Goal: Task Accomplishment & Management: Manage account settings

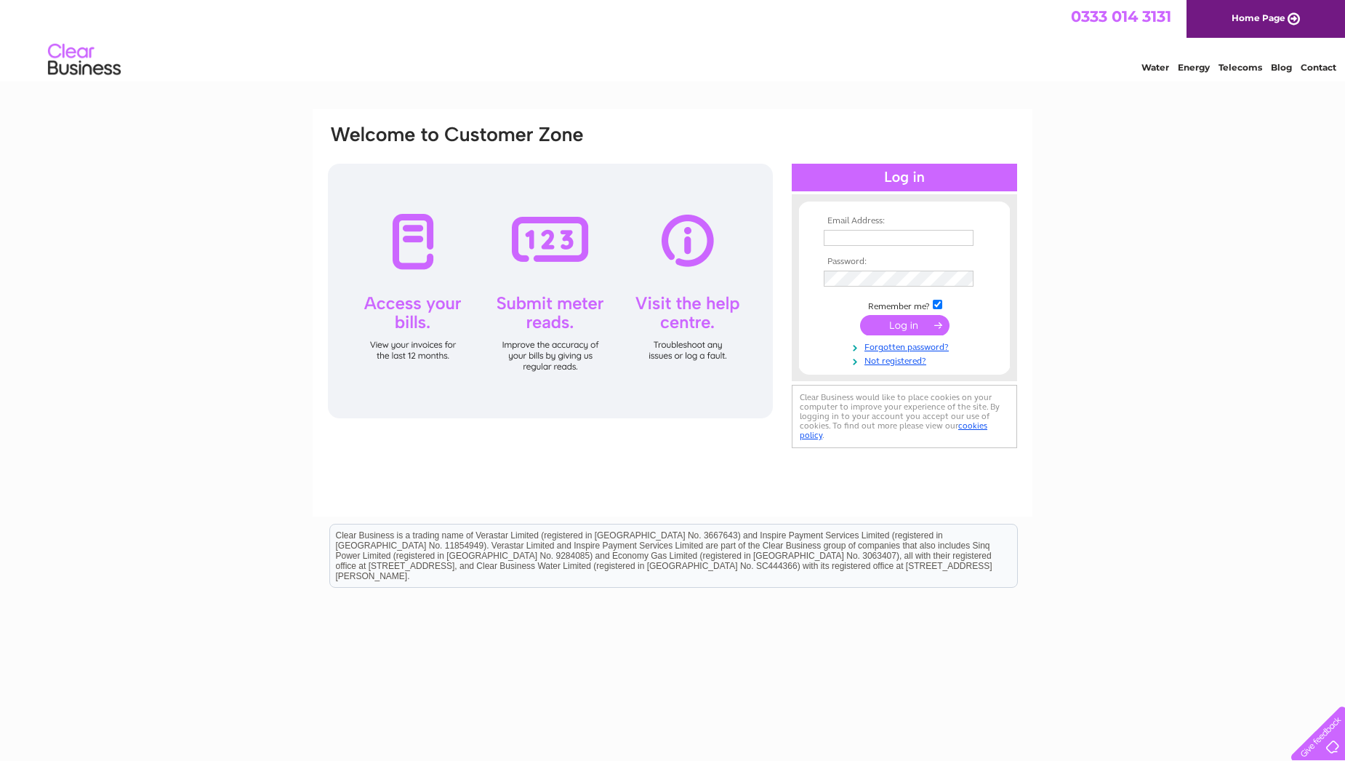
type input "purchase.ledger@webuyanycar.com"
click at [910, 322] on input "submit" at bounding box center [904, 325] width 89 height 20
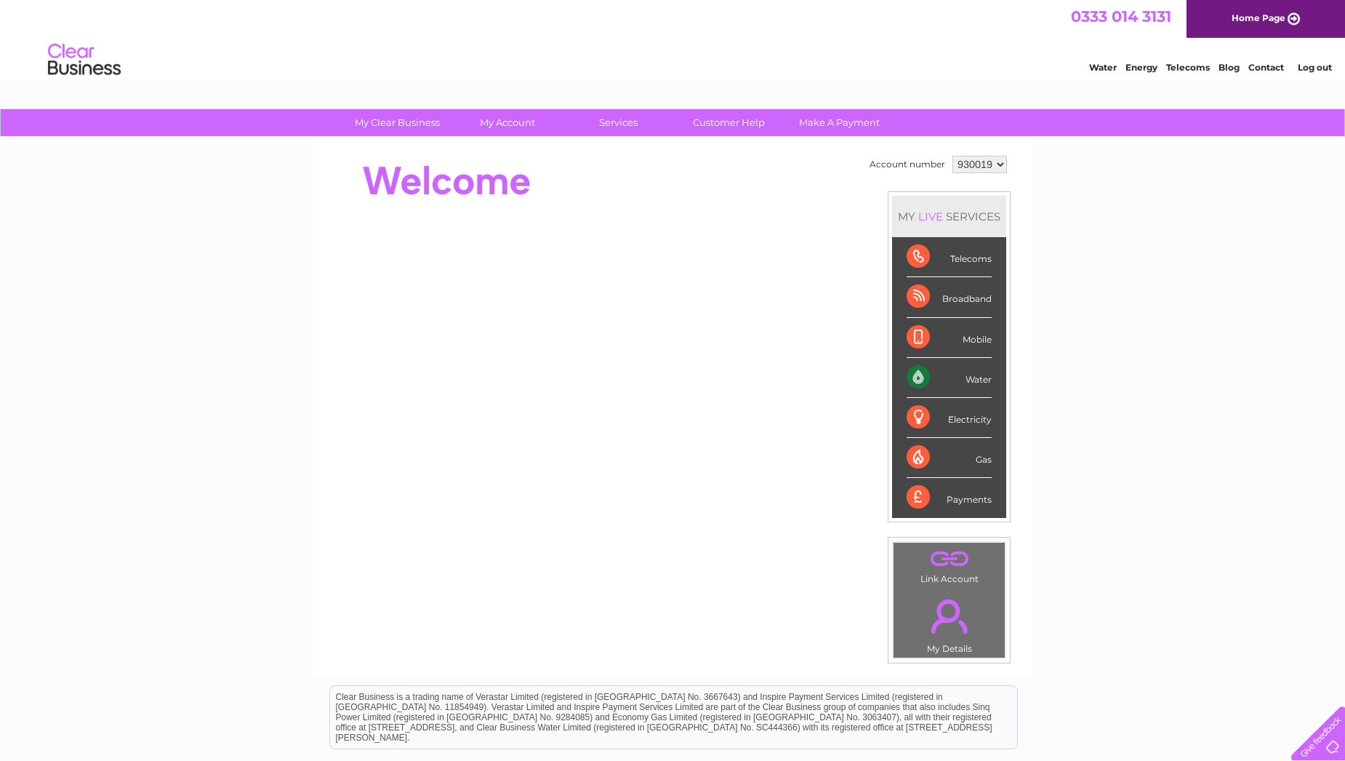
click at [970, 167] on select "930019 956246 992423" at bounding box center [980, 164] width 55 height 17
select select "956246"
click at [953, 156] on select "930019 956246 992423" at bounding box center [980, 164] width 55 height 17
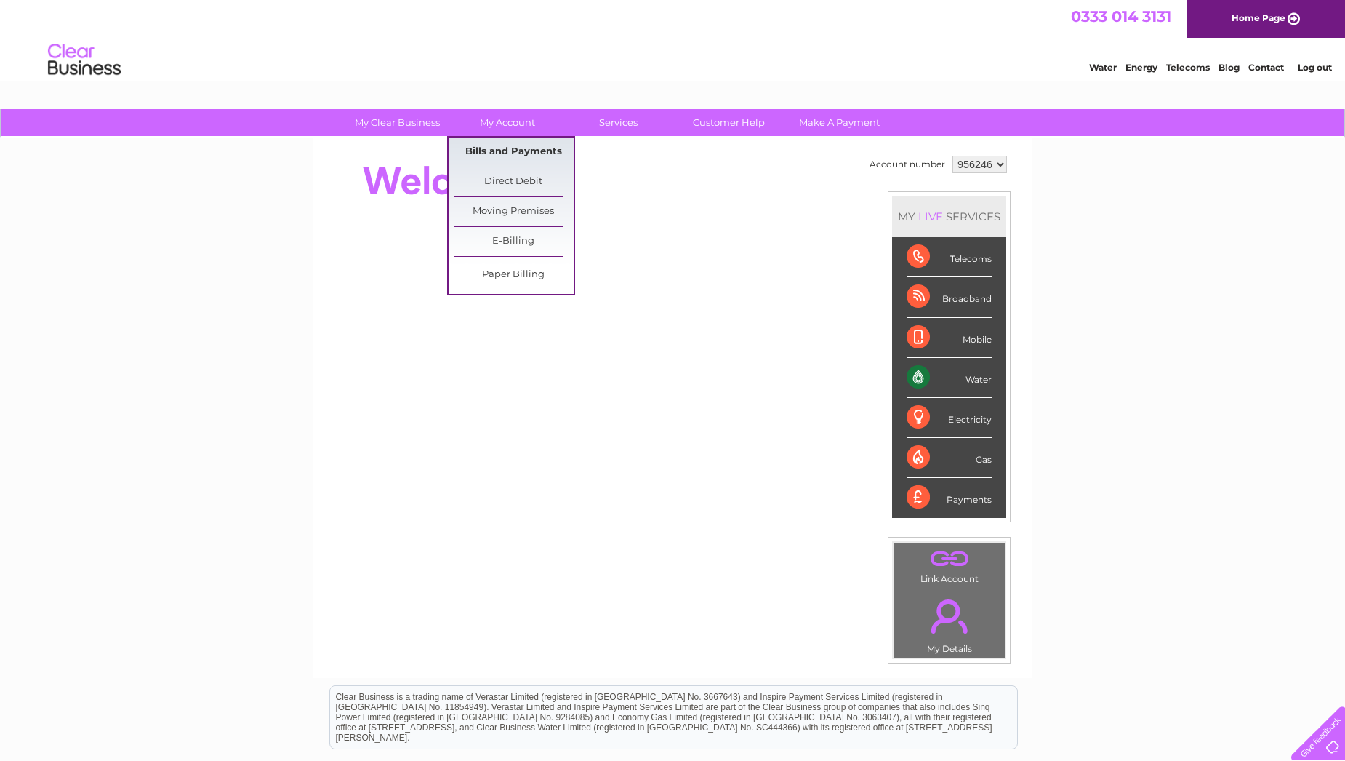
click at [509, 148] on link "Bills and Payments" at bounding box center [514, 151] width 120 height 29
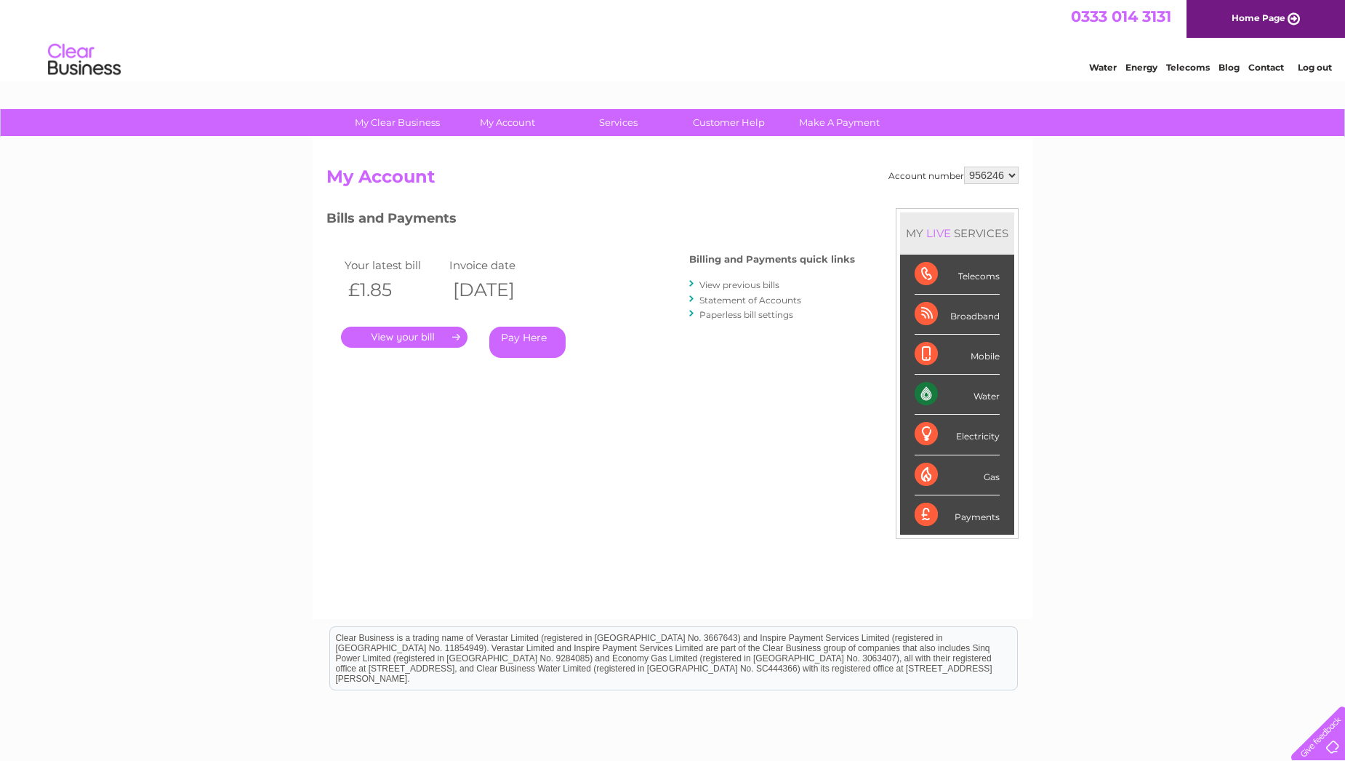
click at [415, 329] on link "." at bounding box center [404, 336] width 127 height 21
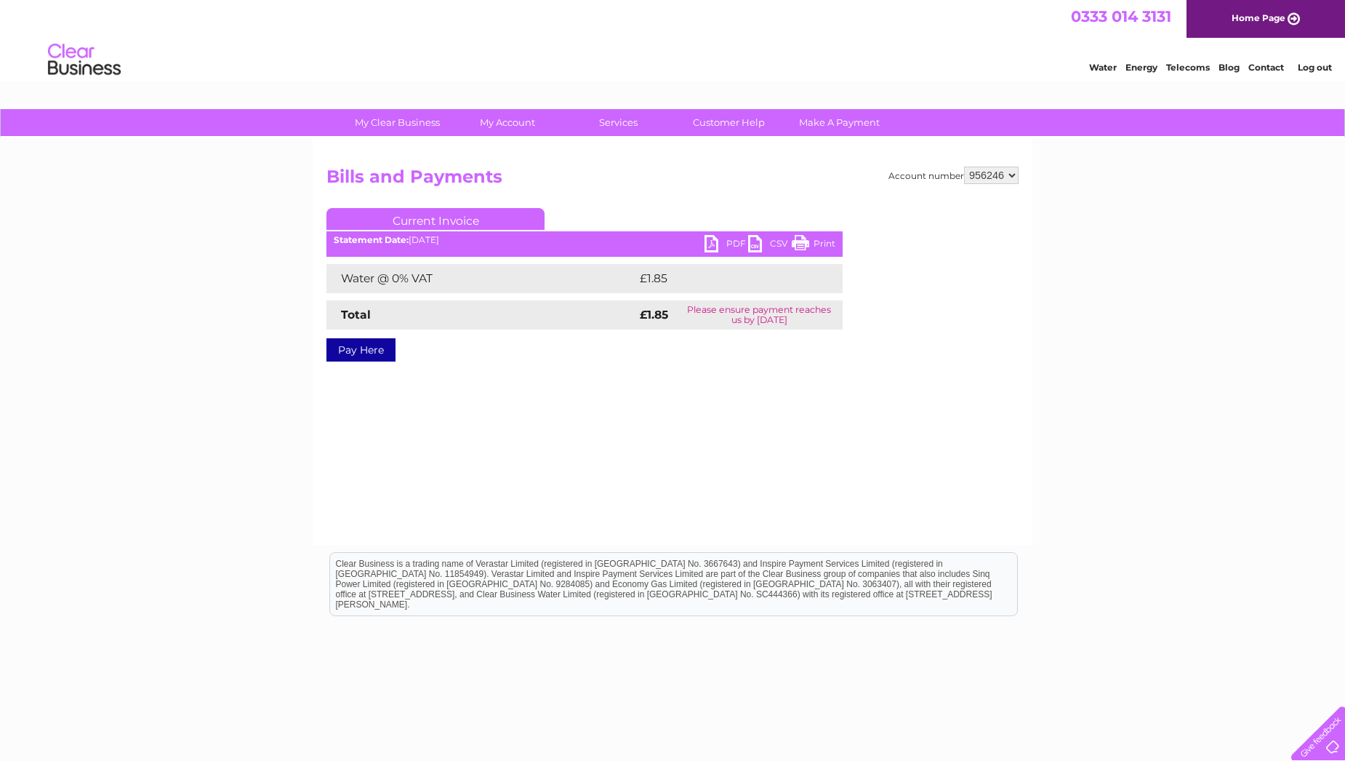
click at [729, 242] on link "PDF" at bounding box center [727, 245] width 44 height 21
